Goal: Information Seeking & Learning: Learn about a topic

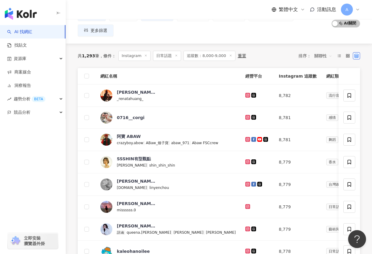
scroll to position [42, 0]
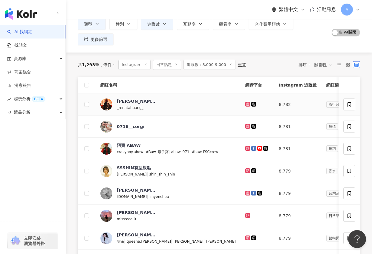
click at [245, 103] on g at bounding box center [247, 104] width 5 height 5
click at [245, 123] on div at bounding box center [257, 126] width 24 height 7
click at [245, 128] on icon at bounding box center [247, 126] width 5 height 5
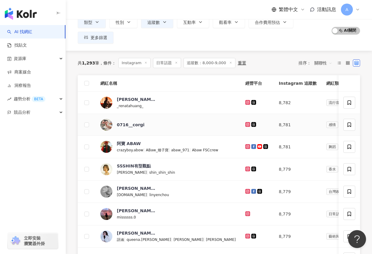
scroll to position [63, 0]
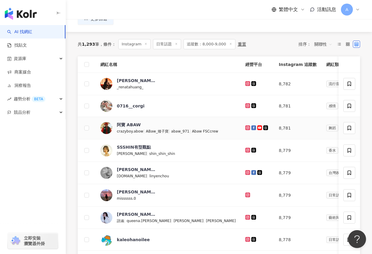
click at [246, 129] on icon at bounding box center [248, 128] width 4 height 4
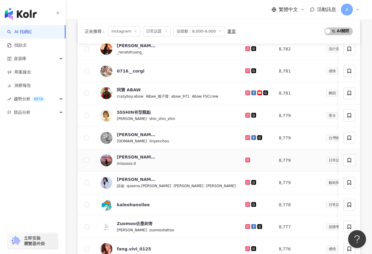
scroll to position [103, 0]
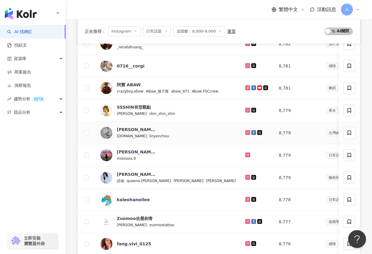
click at [247, 133] on icon at bounding box center [247, 132] width 1 height 1
click at [247, 155] on icon at bounding box center [247, 155] width 1 height 1
click at [247, 176] on icon at bounding box center [248, 177] width 2 height 2
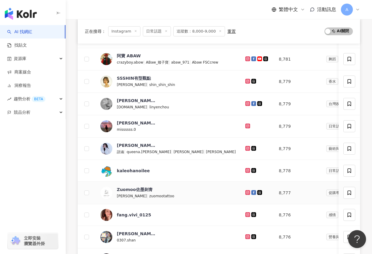
scroll to position [141, 0]
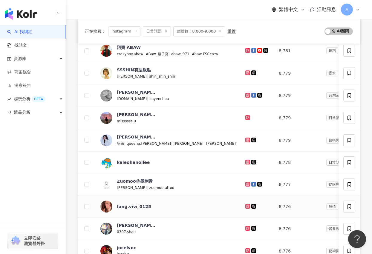
click at [247, 205] on icon at bounding box center [248, 206] width 2 height 2
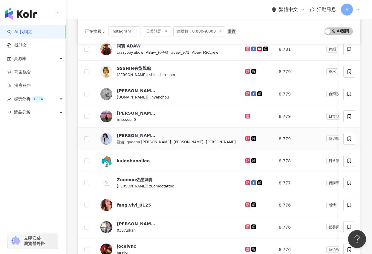
scroll to position [206, 0]
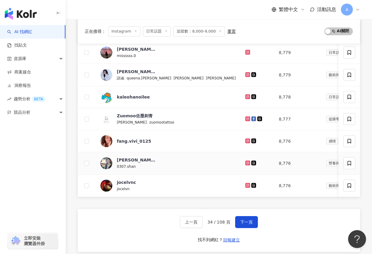
click at [247, 164] on icon at bounding box center [248, 163] width 2 height 2
click at [245, 184] on icon at bounding box center [247, 185] width 5 height 5
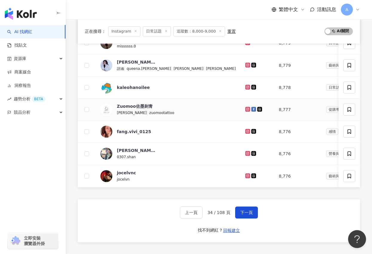
scroll to position [228, 0]
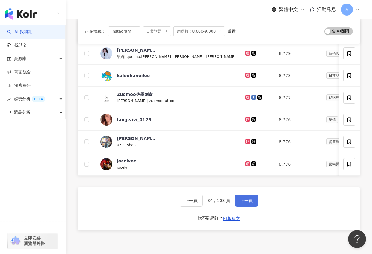
click at [245, 200] on span "下一頁" at bounding box center [246, 201] width 13 height 5
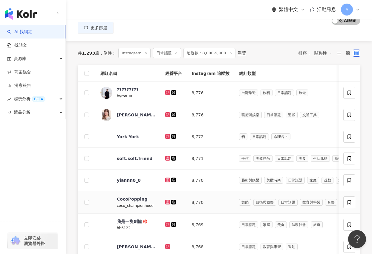
scroll to position [51, 0]
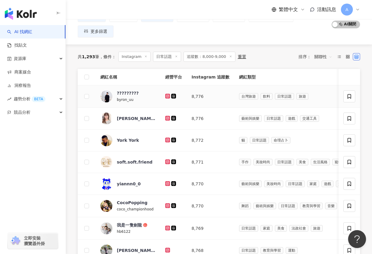
click at [166, 97] on icon at bounding box center [168, 96] width 4 height 4
click at [166, 116] on icon at bounding box center [167, 118] width 5 height 5
click at [167, 139] on icon at bounding box center [168, 140] width 2 height 2
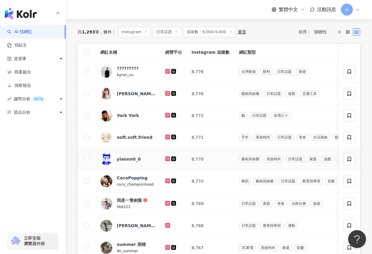
click at [166, 158] on icon at bounding box center [167, 159] width 5 height 5
click at [166, 180] on icon at bounding box center [168, 181] width 4 height 4
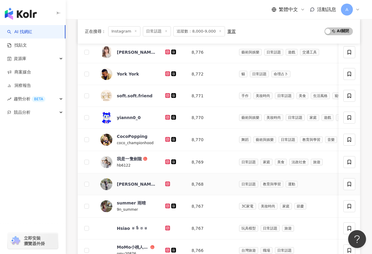
scroll to position [124, 0]
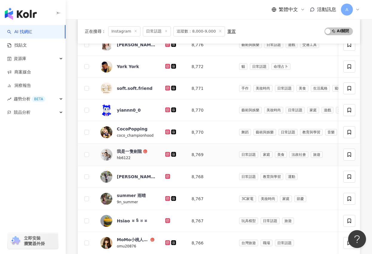
click at [167, 155] on icon at bounding box center [168, 155] width 4 height 4
click at [167, 175] on icon at bounding box center [168, 176] width 2 height 2
click at [167, 200] on icon at bounding box center [168, 199] width 4 height 4
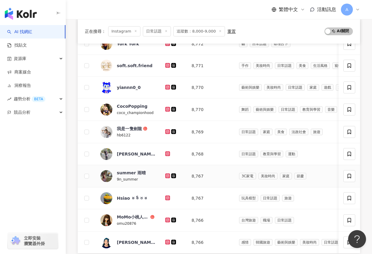
scroll to position [152, 0]
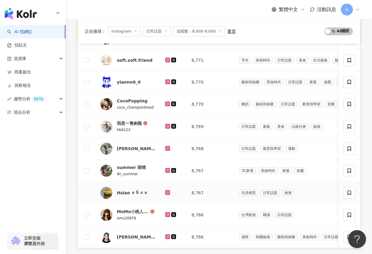
click at [167, 194] on icon at bounding box center [168, 193] width 4 height 4
click at [167, 216] on icon at bounding box center [168, 215] width 4 height 4
click at [167, 236] on icon at bounding box center [168, 237] width 2 height 2
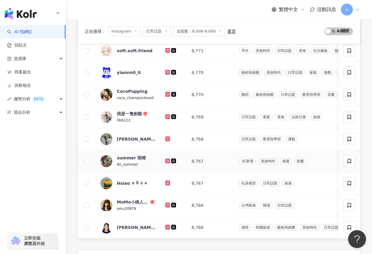
scroll to position [224, 0]
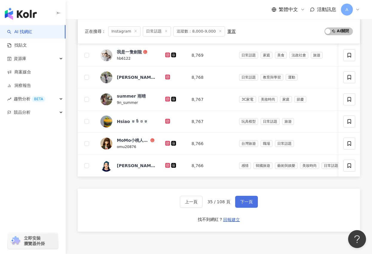
click at [236, 204] on button "下一頁" at bounding box center [246, 202] width 23 height 12
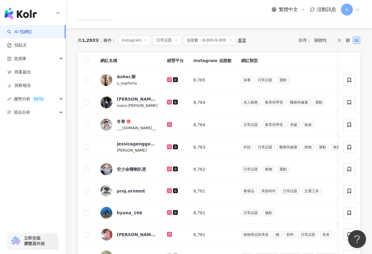
scroll to position [83, 0]
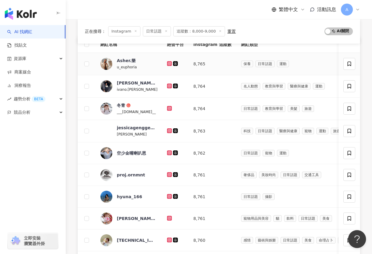
click at [169, 63] on icon at bounding box center [169, 63] width 1 height 1
click at [169, 64] on icon at bounding box center [169, 63] width 1 height 1
click at [167, 84] on icon at bounding box center [169, 86] width 5 height 5
click at [168, 107] on icon at bounding box center [169, 108] width 2 height 2
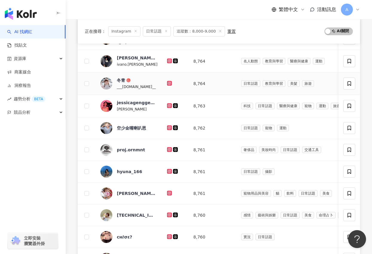
scroll to position [115, 0]
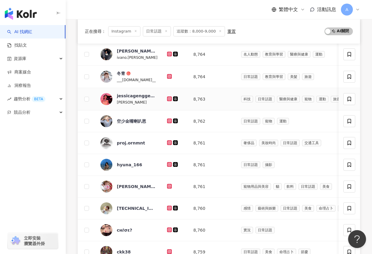
click at [169, 99] on icon at bounding box center [169, 98] width 2 height 2
click at [169, 119] on icon at bounding box center [169, 121] width 5 height 5
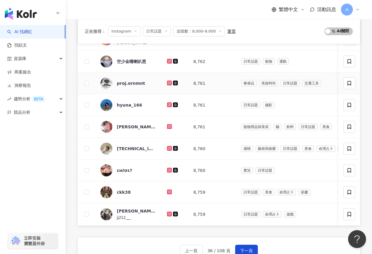
click at [168, 82] on icon at bounding box center [169, 83] width 2 height 2
click at [168, 106] on icon at bounding box center [169, 104] width 2 height 2
click at [169, 125] on icon at bounding box center [169, 126] width 5 height 5
click at [169, 147] on icon at bounding box center [170, 149] width 4 height 4
click at [168, 171] on icon at bounding box center [169, 170] width 2 height 2
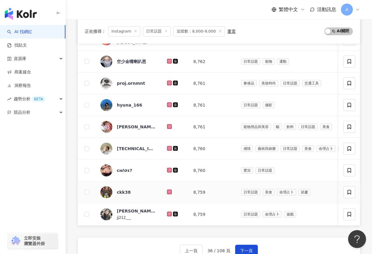
click at [168, 191] on icon at bounding box center [169, 192] width 2 height 2
click at [167, 211] on td at bounding box center [175, 215] width 26 height 22
click at [169, 214] on icon at bounding box center [169, 214] width 1 height 1
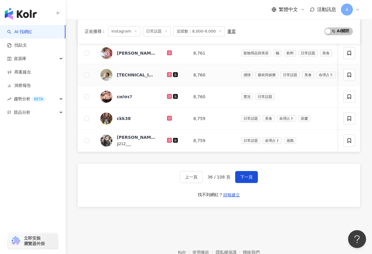
scroll to position [249, 0]
